Goal: Task Accomplishment & Management: Complete application form

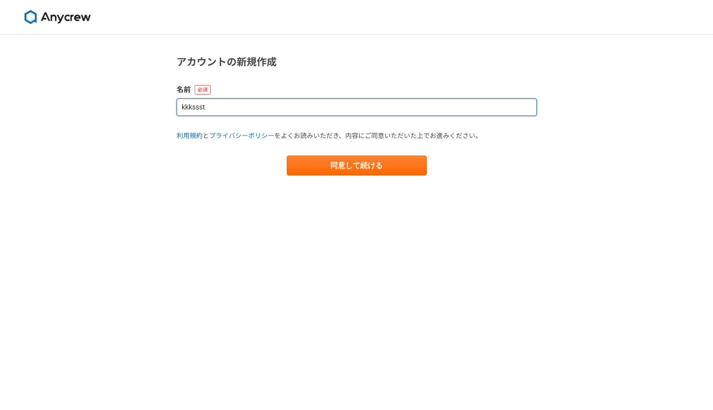
drag, startPoint x: 245, startPoint y: 112, endPoint x: 177, endPoint y: 110, distance: 67.6
click at [177, 110] on input "kkkssst" at bounding box center [357, 108] width 360 height 18
type input "[PERSON_NAME]"
click at [356, 165] on button "同意して続ける" at bounding box center [357, 166] width 140 height 20
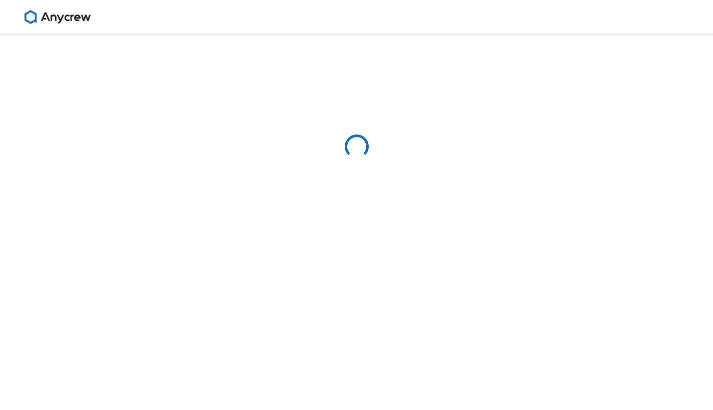
select select "13"
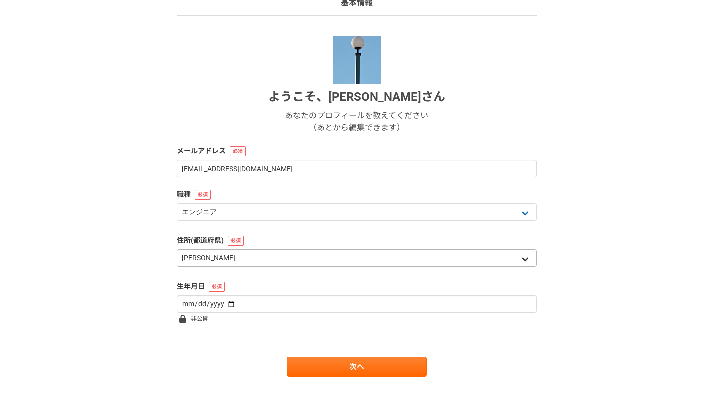
scroll to position [89, 0]
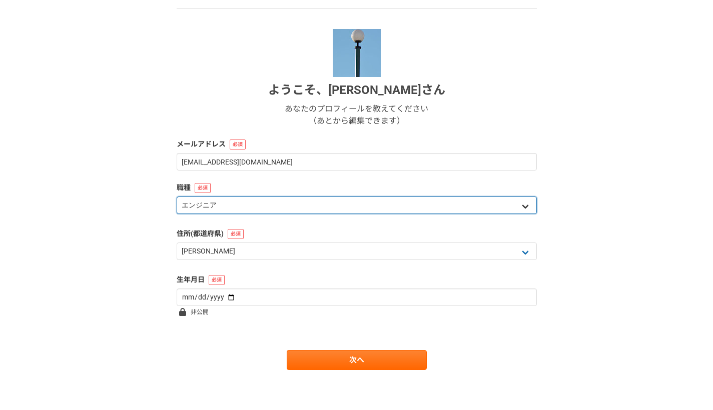
select select "8"
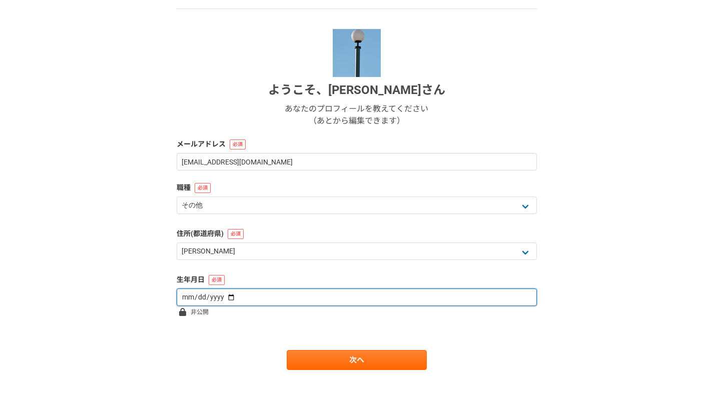
click at [189, 298] on input "date" at bounding box center [357, 298] width 360 height 18
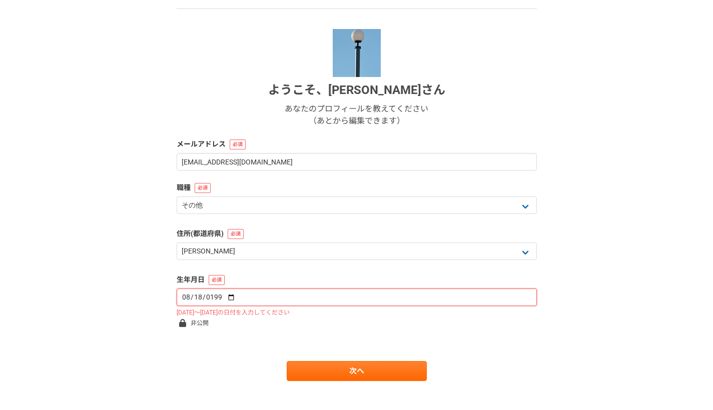
type input "0008-08-18"
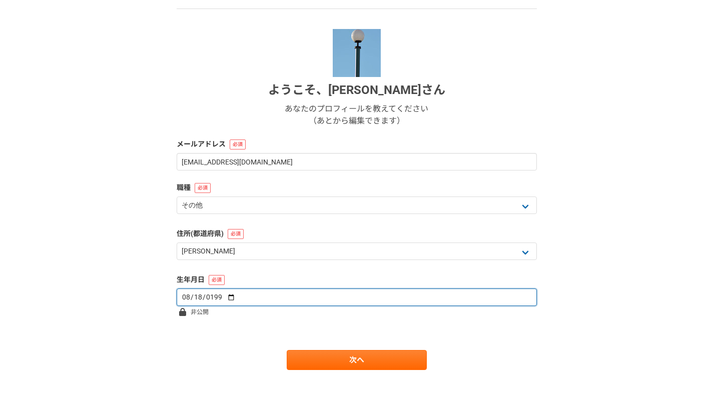
type input "[DATE]"
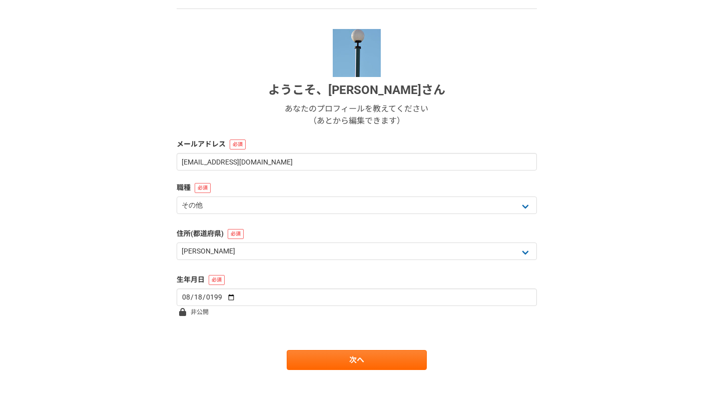
click at [288, 264] on form "ようこそ、 [PERSON_NAME] あなたのプロフィールを教えてください （あとから編集できます） メールアドレス [EMAIL_ADDRESS][DOM…" at bounding box center [357, 199] width 360 height 341
click at [315, 357] on link "次へ" at bounding box center [357, 360] width 140 height 20
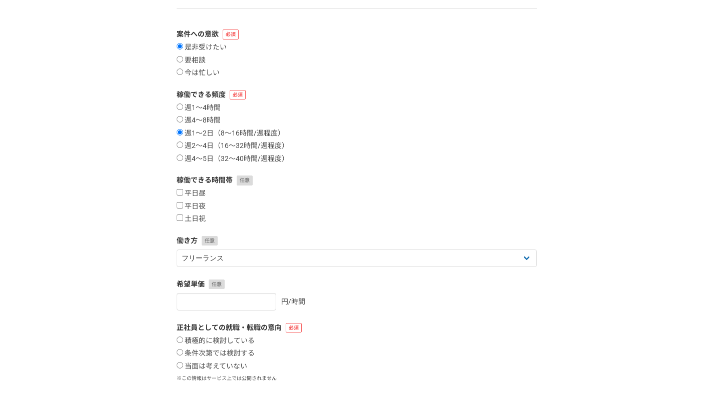
scroll to position [0, 0]
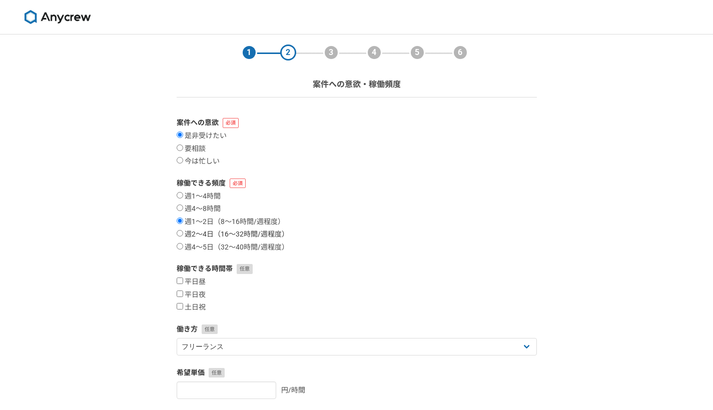
click at [181, 233] on input "週2〜4日（16〜32時間/週程度）" at bounding box center [180, 233] width 7 height 7
radio input "true"
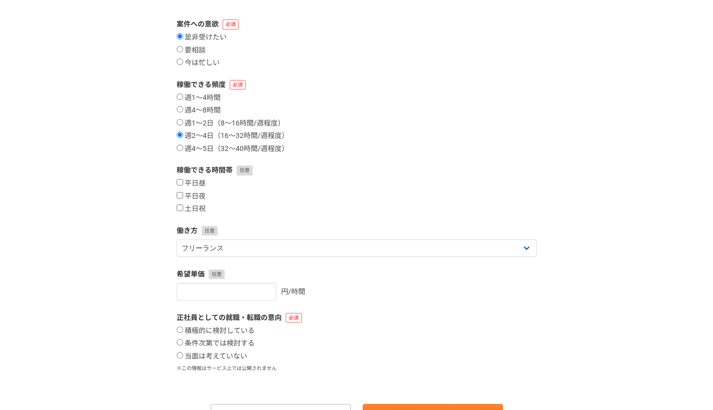
scroll to position [100, 0]
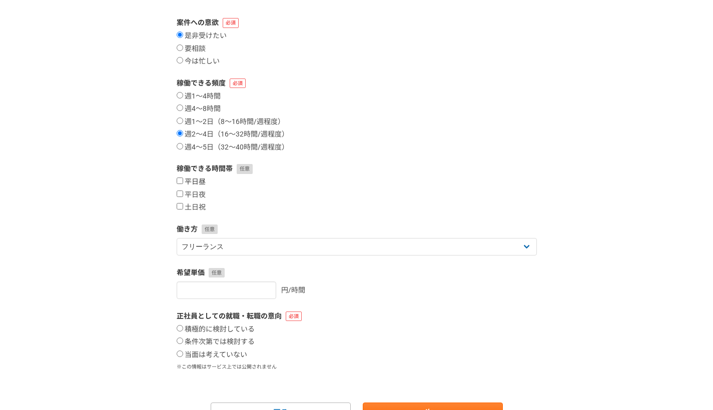
click at [178, 178] on input "平日昼" at bounding box center [180, 181] width 7 height 7
checkbox input "true"
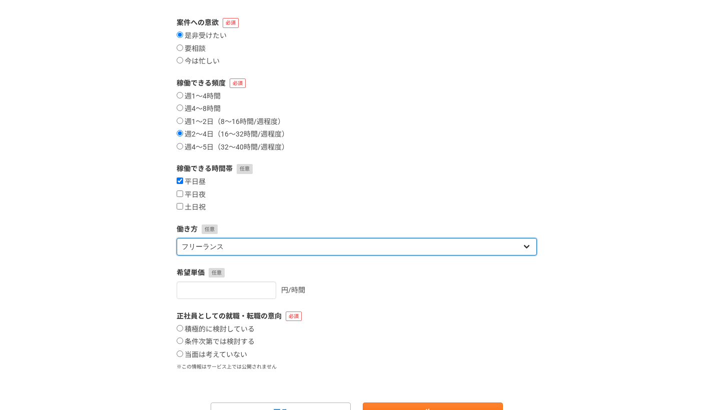
click at [258, 245] on select "フリーランス 副業 その他" at bounding box center [357, 247] width 360 height 18
select select "sidejob"
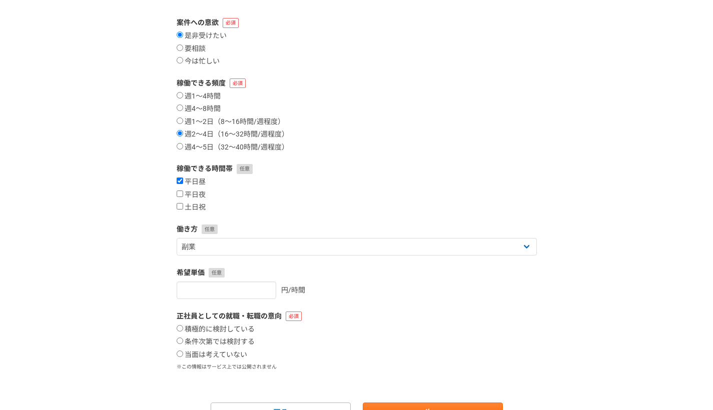
click at [278, 213] on form "案件への意欲 是非受けたい 要相談 今は忙しい 稼働できる頻度 週1〜4時間 週4〜8時間 週1〜2日（8〜16時間/週程度） 週2〜4日（16〜32時間/週…" at bounding box center [357, 220] width 360 height 405
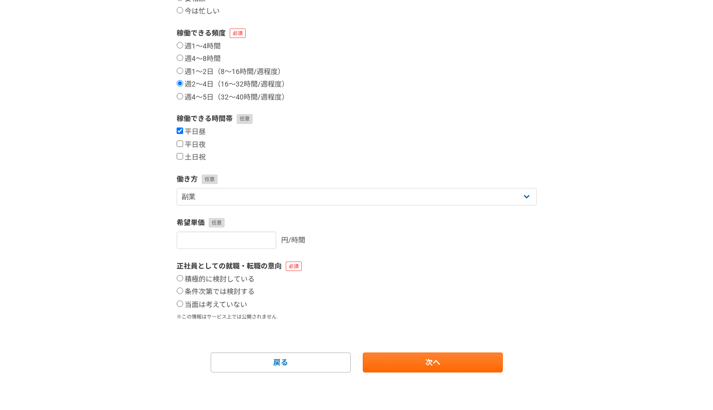
scroll to position [149, 0]
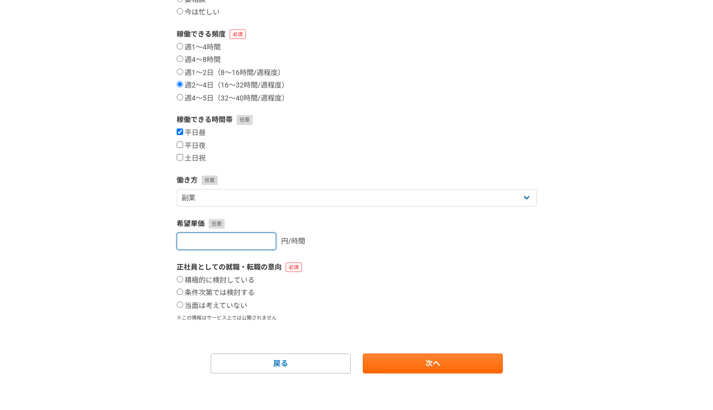
click at [228, 243] on input "number" at bounding box center [227, 242] width 100 height 18
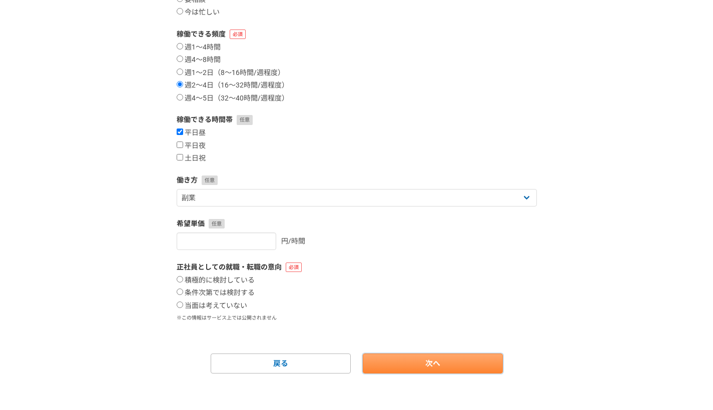
click at [406, 361] on link "次へ" at bounding box center [433, 364] width 140 height 20
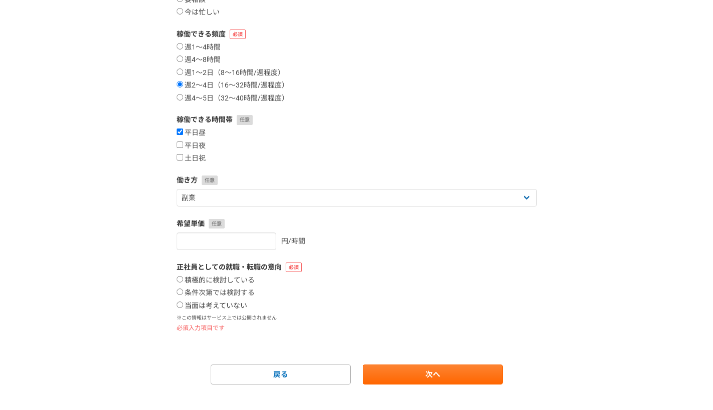
click at [181, 303] on input "当面は考えていない" at bounding box center [180, 305] width 7 height 7
radio input "true"
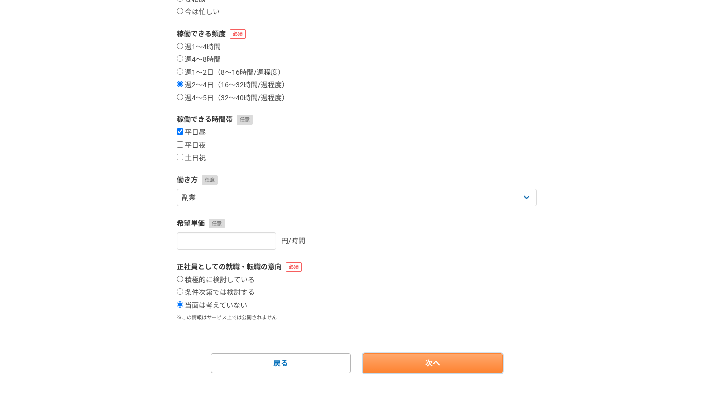
click at [393, 369] on link "次へ" at bounding box center [433, 364] width 140 height 20
select select
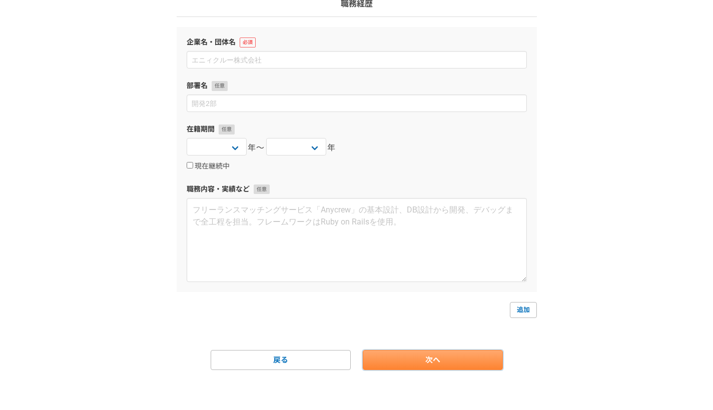
scroll to position [0, 0]
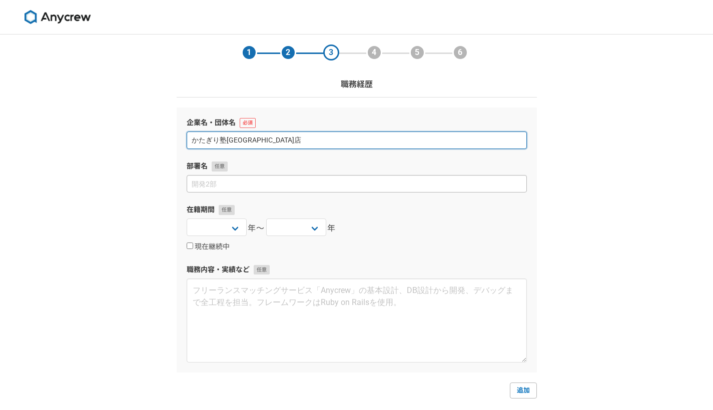
type input "かたぎり塾[GEOGRAPHIC_DATA]店"
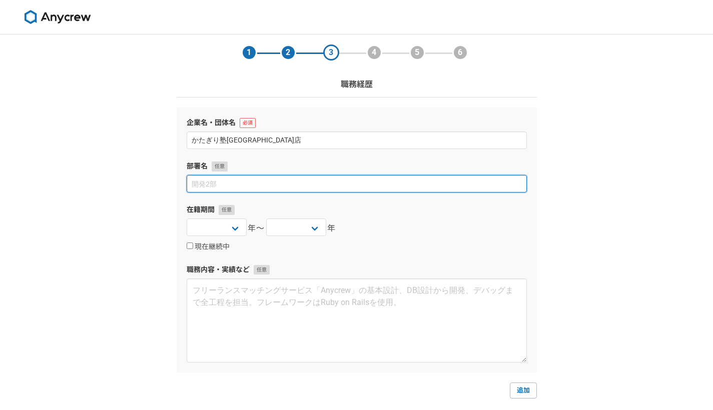
click at [241, 182] on input at bounding box center [357, 184] width 340 height 18
type input "オ"
type input "経営"
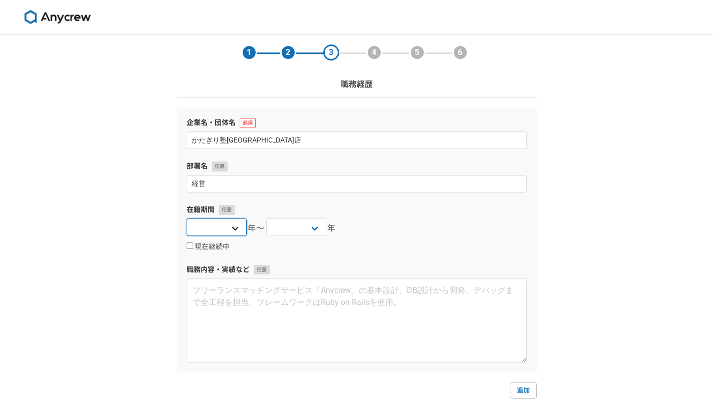
select select "2025"
click at [410, 245] on div "現在継続中" at bounding box center [357, 247] width 340 height 12
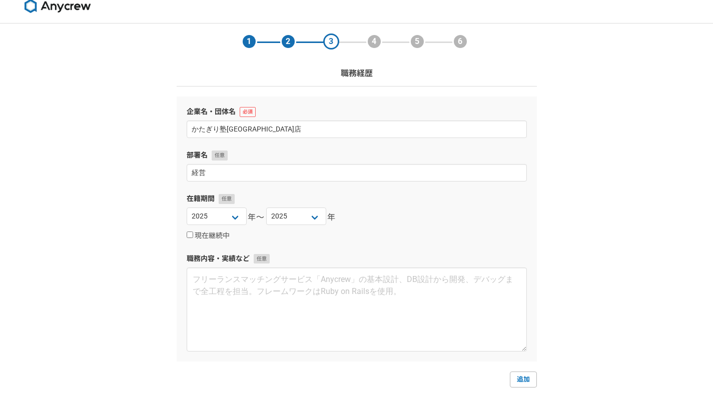
scroll to position [15, 0]
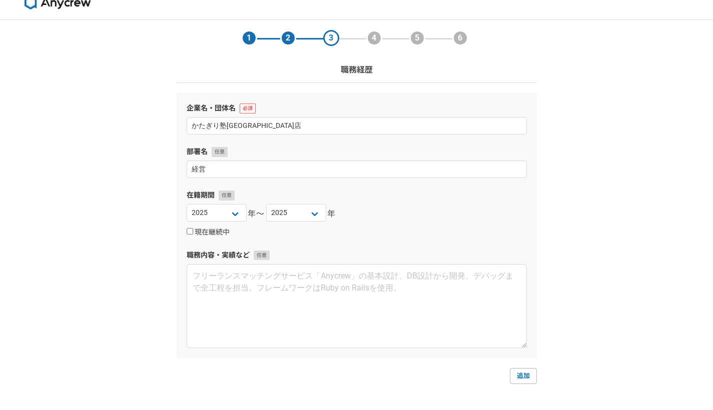
click at [192, 234] on label "現在継続中" at bounding box center [208, 232] width 43 height 9
click at [192, 234] on input "現在継続中" at bounding box center [190, 231] width 7 height 7
checkbox input "true"
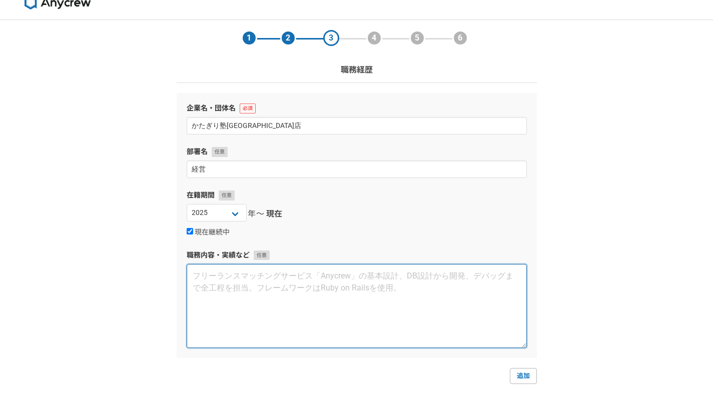
click at [242, 284] on textarea at bounding box center [357, 306] width 340 height 84
type textarea "学生時代に支援団体アムネスティーとWHO食糧支援の現場リーダーをしていました。"
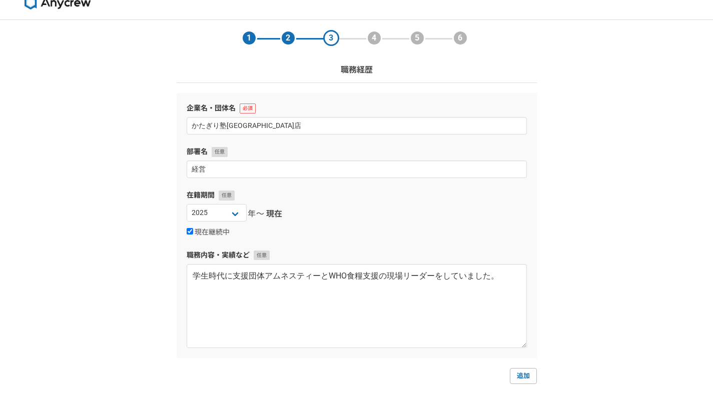
drag, startPoint x: 435, startPoint y: 203, endPoint x: 431, endPoint y: 211, distance: 8.7
click at [435, 203] on div "在籍期間 [DATE] [DATE] [DATE] [DATE] [DATE] [DATE] [DATE] [DATE] [DATE] [DATE] [DAT…" at bounding box center [357, 214] width 340 height 48
click at [525, 378] on link "追加" at bounding box center [523, 376] width 27 height 16
select select
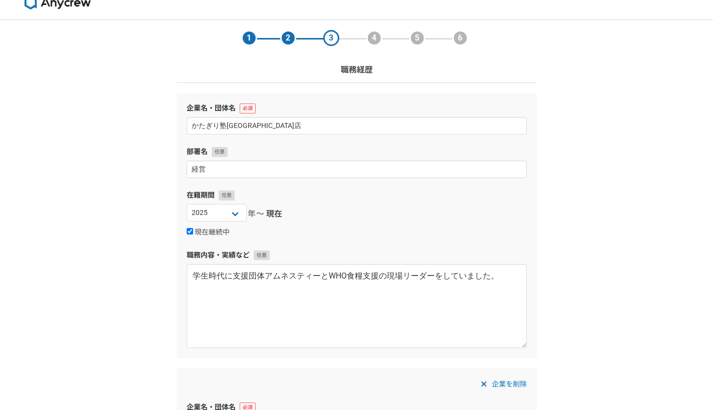
scroll to position [234, 0]
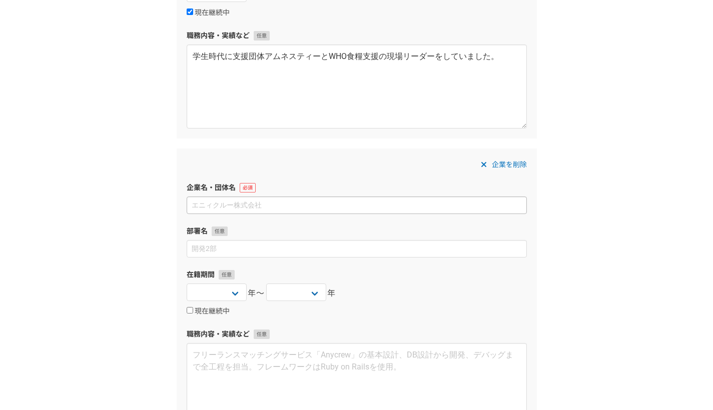
click at [219, 205] on input at bounding box center [357, 206] width 340 height 18
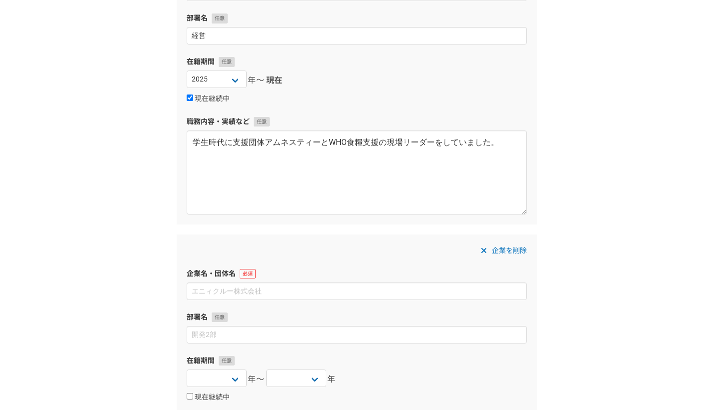
scroll to position [171, 0]
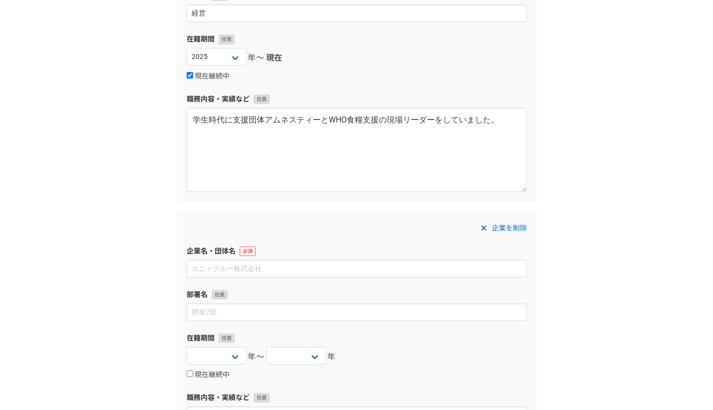
click at [511, 227] on span "企業を削除" at bounding box center [509, 228] width 35 height 12
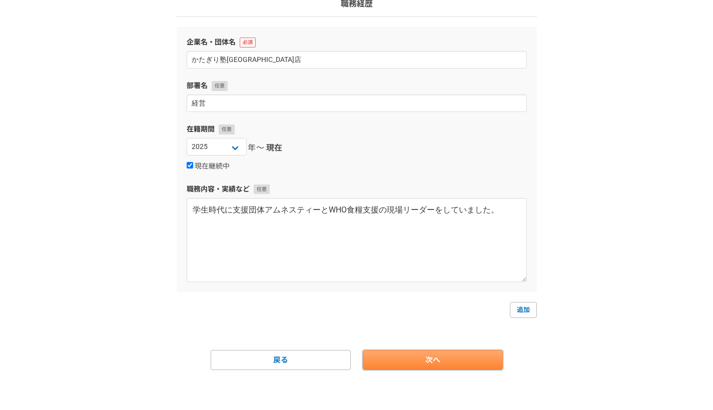
click at [434, 361] on link "次へ" at bounding box center [433, 360] width 140 height 20
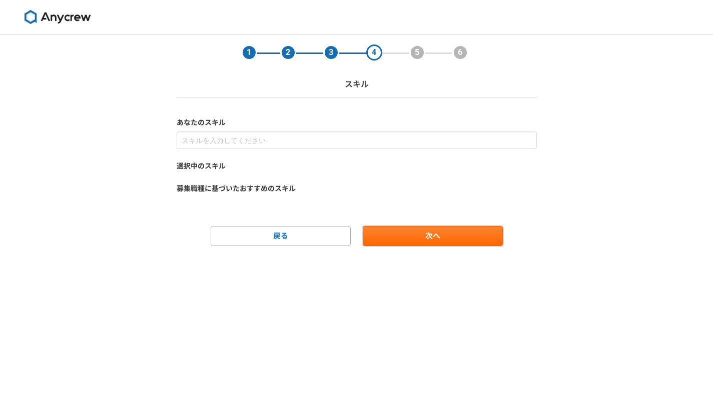
scroll to position [0, 0]
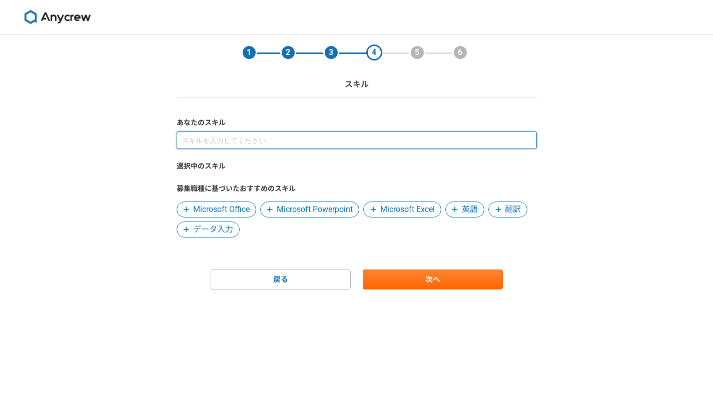
click at [209, 143] on input at bounding box center [357, 141] width 360 height 18
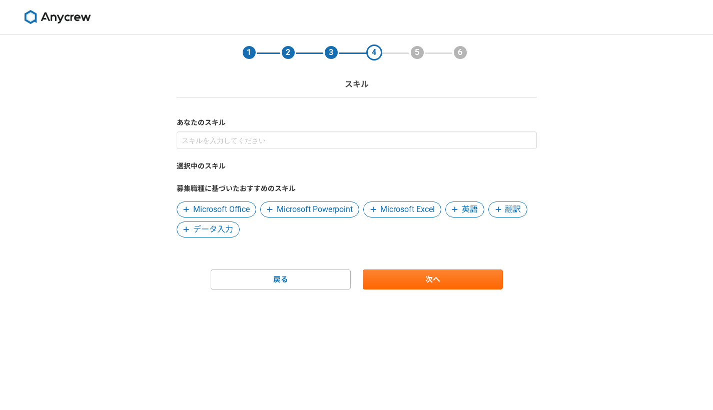
click at [236, 167] on label "選択中のスキル" at bounding box center [357, 166] width 360 height 11
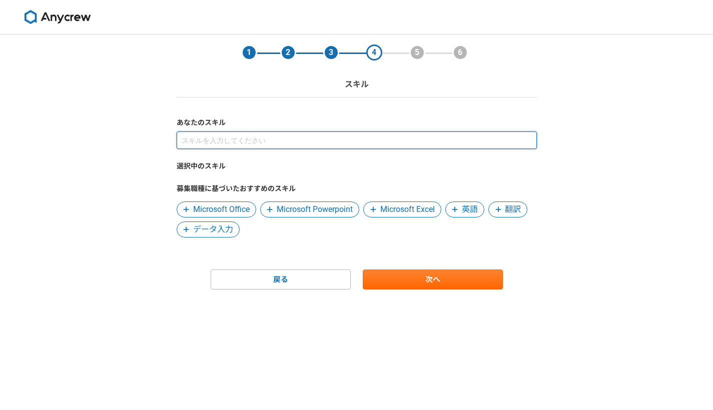
click at [191, 141] on input at bounding box center [357, 141] width 360 height 18
type input "接客業"
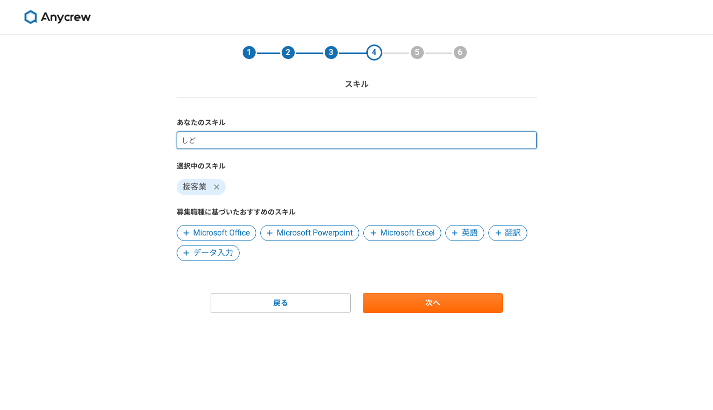
type input "指導"
type input "し"
type input "前向き"
type input "ね"
type input "け"
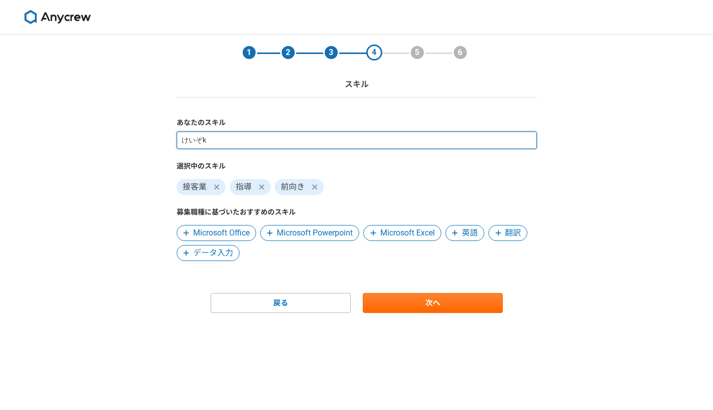
type input "継続"
type input "粘り強さ"
type input "コミニケーション"
type input "え"
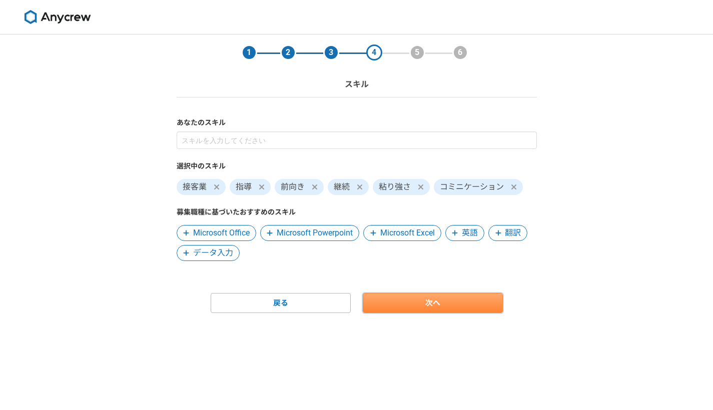
click at [410, 304] on link "次へ" at bounding box center [433, 303] width 140 height 20
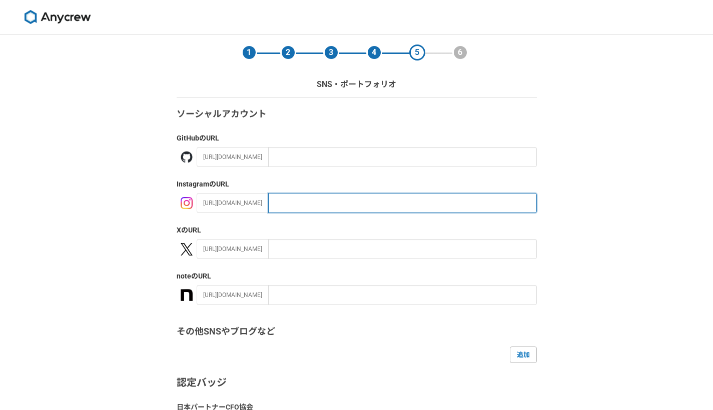
click at [280, 205] on input "text" at bounding box center [402, 203] width 269 height 20
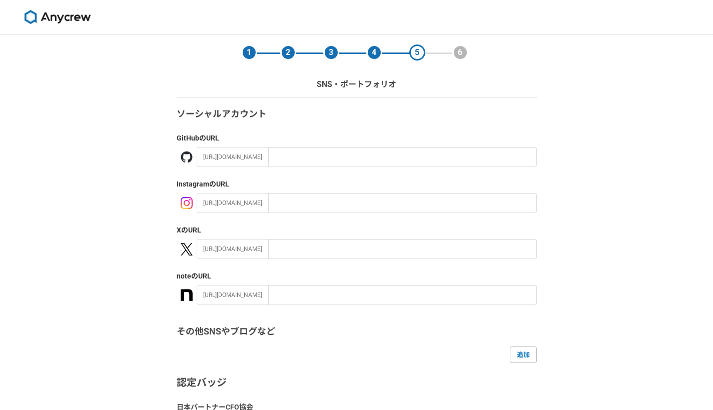
click at [251, 200] on div "[URL][DOMAIN_NAME]" at bounding box center [233, 203] width 72 height 20
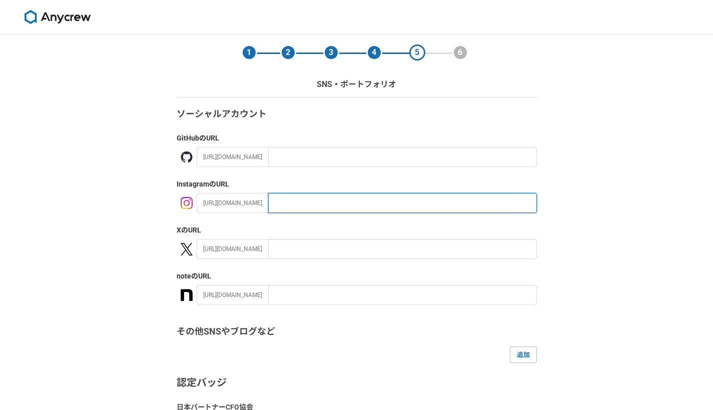
click at [286, 202] on input "text" at bounding box center [402, 203] width 269 height 20
click at [296, 204] on input "text" at bounding box center [402, 203] width 269 height 20
paste input "[URL][DOMAIN_NAME]"
type input "[URL][DOMAIN_NAME]"
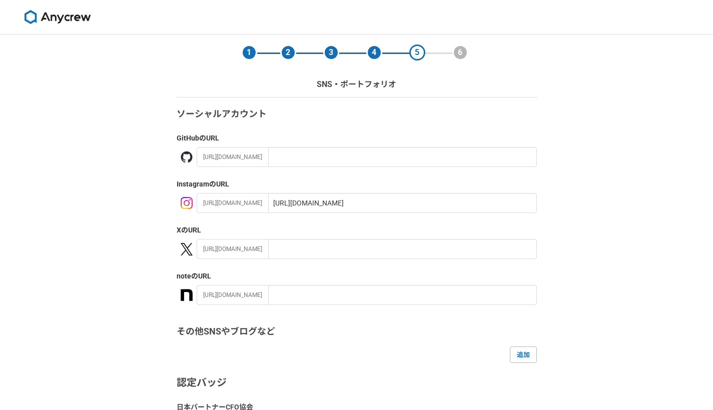
click at [289, 223] on div "ソーシャルアカウント GitHub のURL [URL][DOMAIN_NAME] Instagram のURL [URL][DOMAIN_NAME] [UR…" at bounding box center [357, 283] width 360 height 350
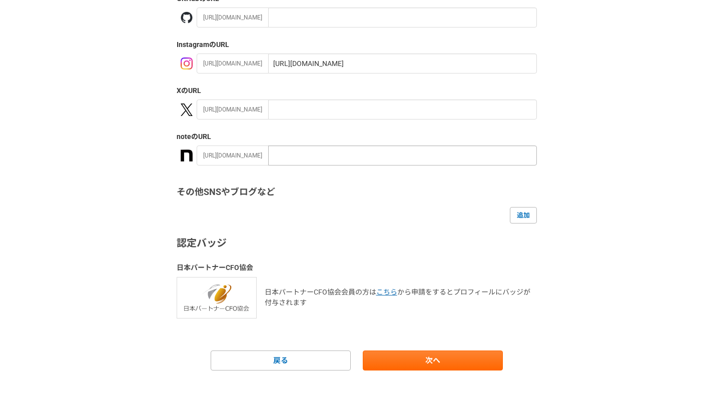
scroll to position [139, 0]
click at [520, 219] on link "追加" at bounding box center [523, 216] width 27 height 16
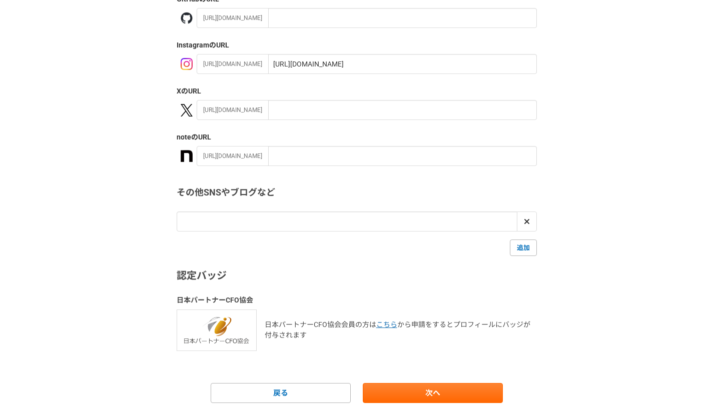
click at [418, 275] on h3 "認定バッジ" at bounding box center [357, 275] width 360 height 15
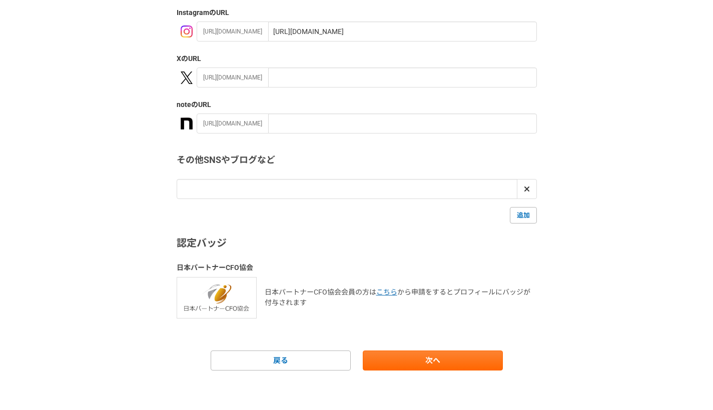
scroll to position [171, 0]
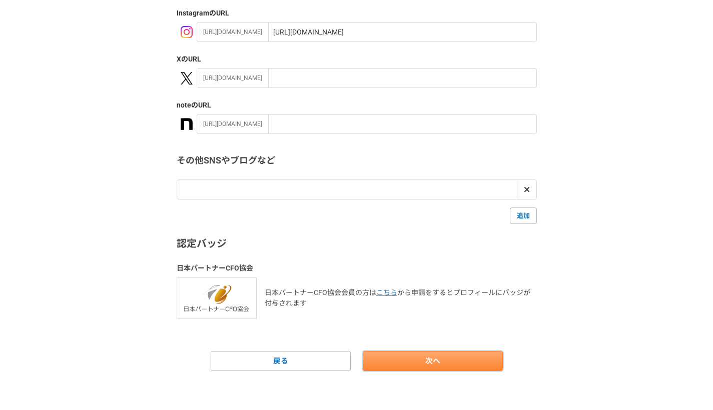
click at [397, 357] on link "次へ" at bounding box center [433, 361] width 140 height 20
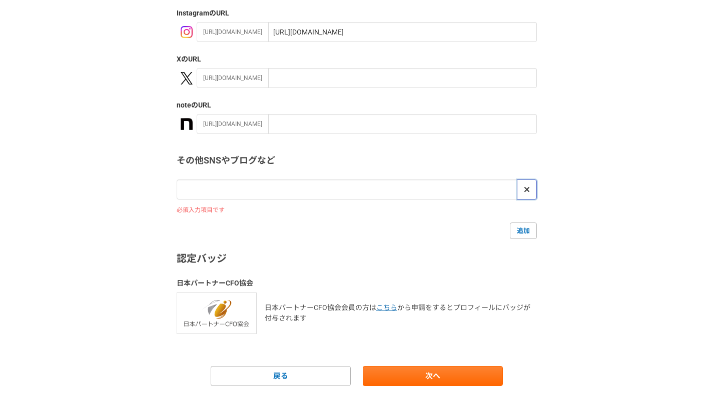
click at [527, 190] on icon at bounding box center [526, 189] width 5 height 5
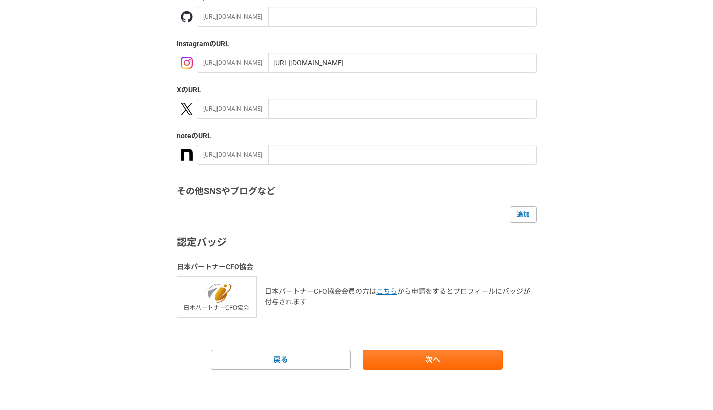
scroll to position [139, 0]
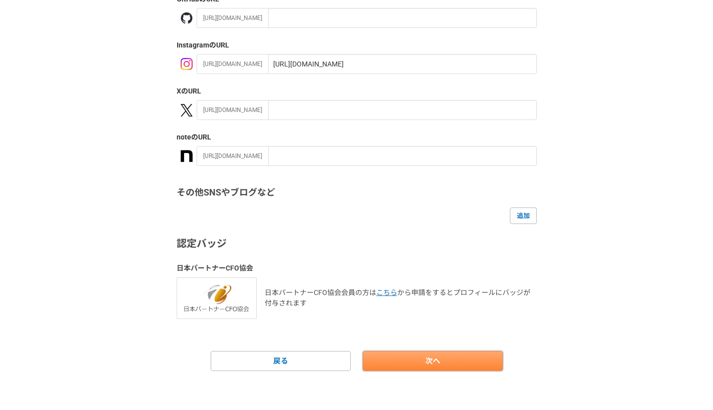
click at [417, 364] on link "次へ" at bounding box center [433, 361] width 140 height 20
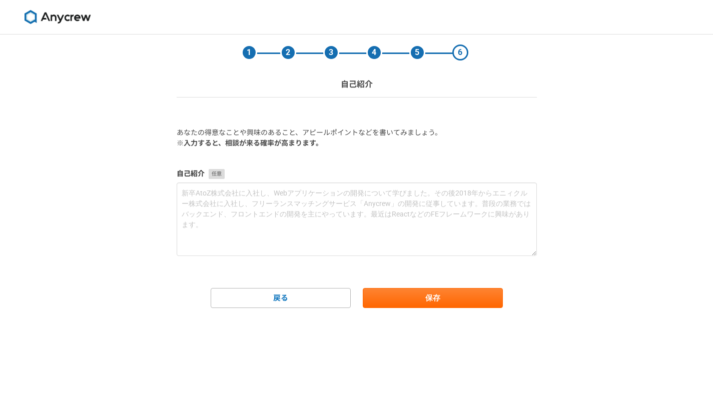
scroll to position [0, 0]
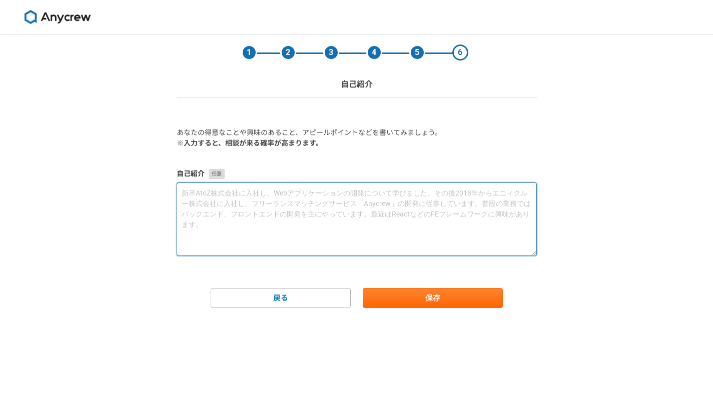
click at [205, 201] on textarea at bounding box center [357, 220] width 360 height 74
type textarea "か"
type textarea "経"
click at [317, 193] on textarea "パーソナルジムを経営してから間もないですが、接客にはかなりの自信を持っています" at bounding box center [357, 220] width 360 height 74
click at [323, 194] on textarea "パーソナルジムを経営してから間もないですが、接客にはかなりの自信を持っています" at bounding box center [357, 220] width 360 height 74
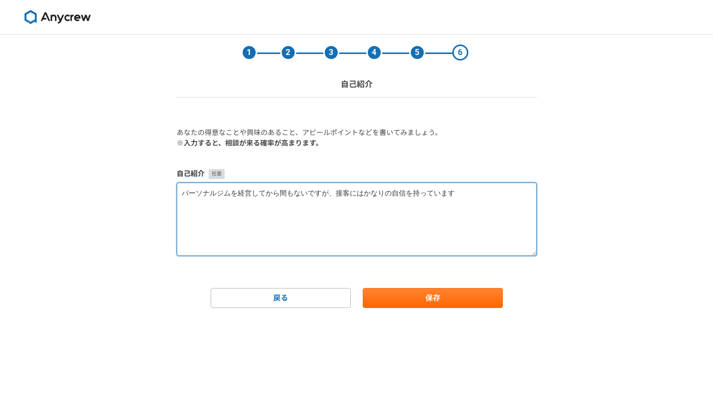
click at [321, 193] on textarea "パーソナルジムを経営してから間もないですが、接客にはかなりの自信を持っています" at bounding box center [357, 220] width 360 height 74
drag, startPoint x: 322, startPoint y: 193, endPoint x: 234, endPoint y: 197, distance: 88.1
click at [234, 197] on textarea "パーソナルジムを経営してから間もないですが、接客にはかなりの自信を持っています" at bounding box center [357, 220] width 360 height 74
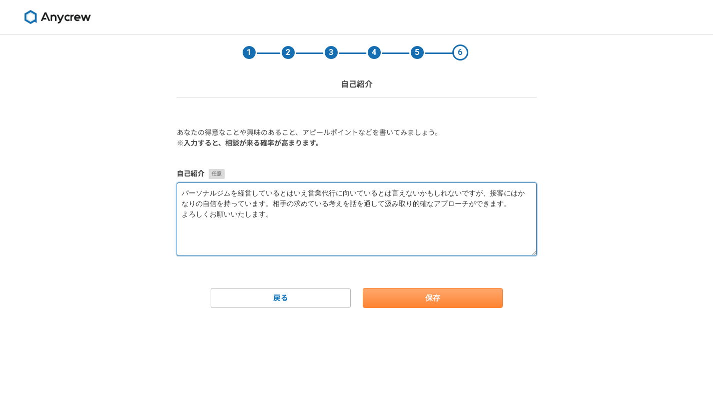
type textarea "パーソナルジムを経営しているとはいえ営業代行に向いているとは言えないかもしれないですが、接客にはかなりの自信を持っています。相手の求めている考えを話を通して汲…"
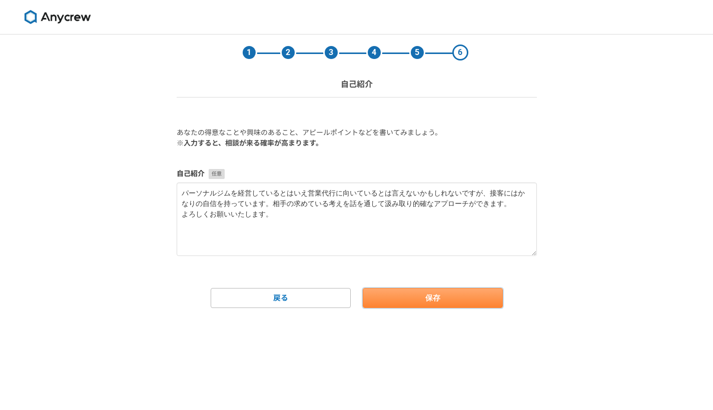
click at [402, 301] on button "保存" at bounding box center [433, 298] width 140 height 20
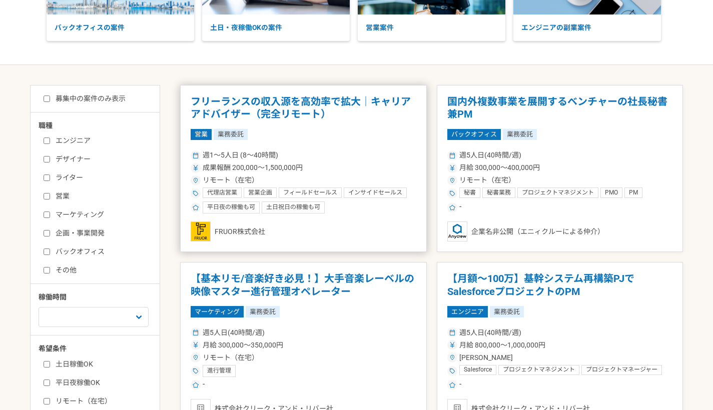
scroll to position [130, 0]
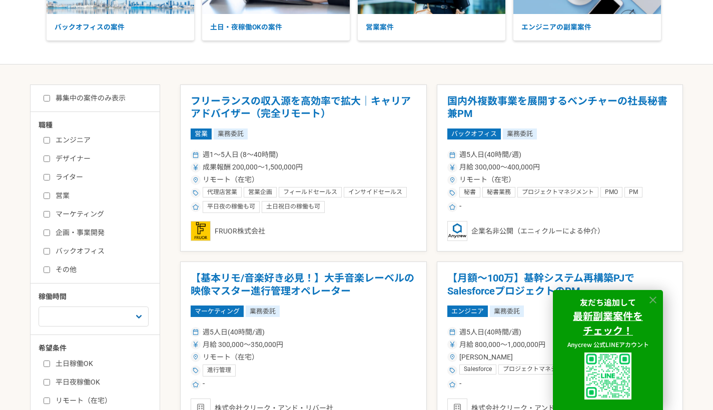
click at [654, 299] on icon at bounding box center [653, 301] width 12 height 12
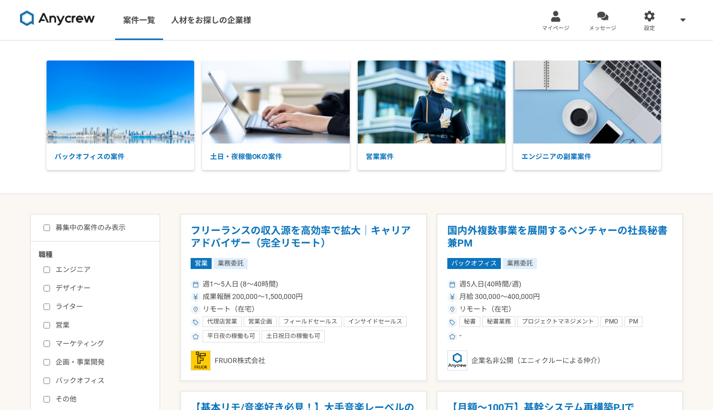
scroll to position [0, 0]
click at [427, 122] on img at bounding box center [432, 102] width 148 height 83
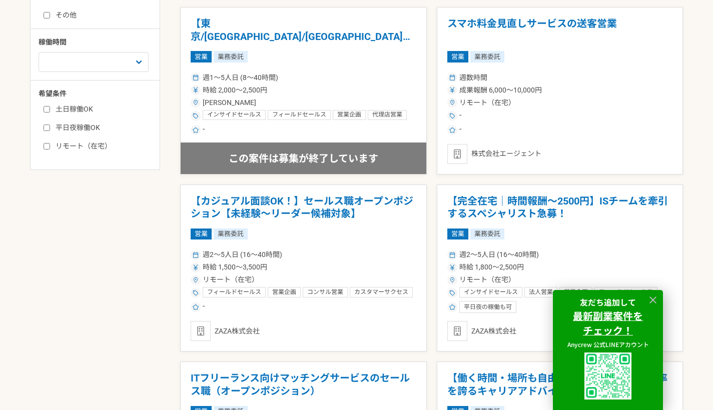
scroll to position [383, 0]
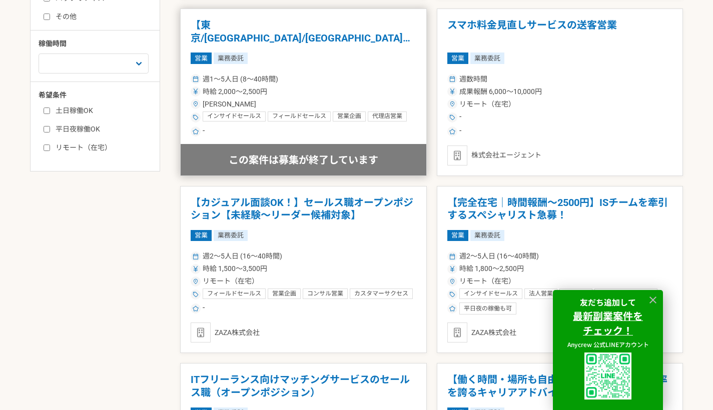
click at [264, 22] on h1 "【東京/[GEOGRAPHIC_DATA]/[GEOGRAPHIC_DATA]】展示会スタッフ募集！時給2,000円！" at bounding box center [304, 32] width 226 height 26
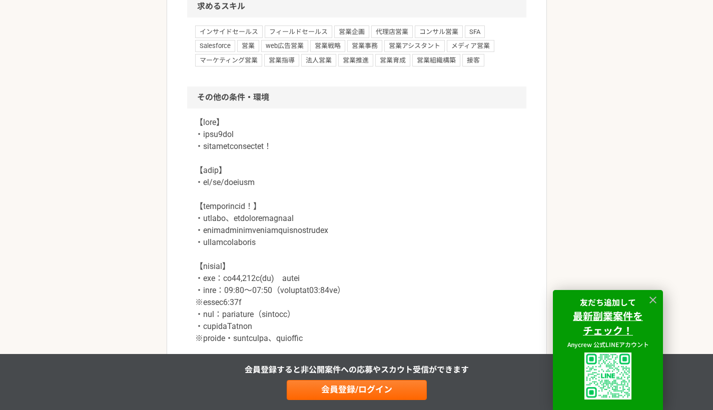
scroll to position [658, 0]
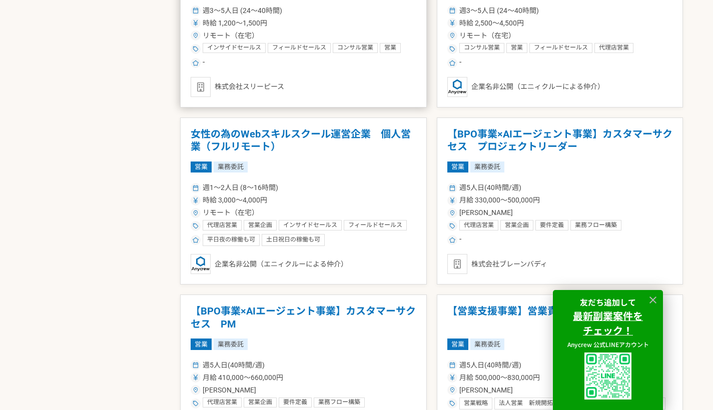
scroll to position [984, 0]
